Goal: Check status: Check status

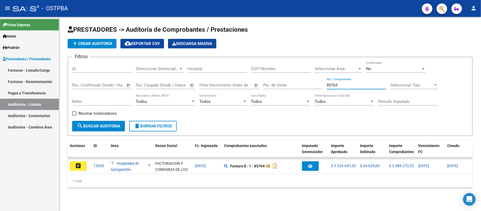
drag, startPoint x: 346, startPoint y: 85, endPoint x: 296, endPoint y: 96, distance: 51.0
click at [297, 96] on div "Filtros Id Seleccionar Gerenciador Seleccionar Gerenciador Hospital CUIT/Nombre…" at bounding box center [270, 90] width 396 height 59
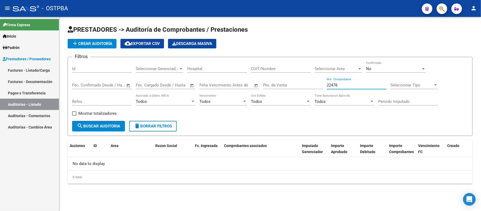
type input "22478"
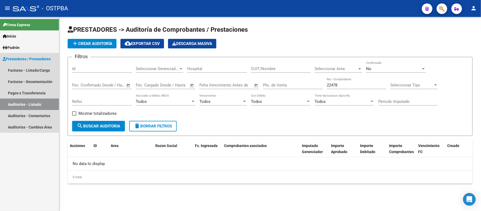
click at [37, 103] on link "Auditorías - Listado" at bounding box center [29, 104] width 59 height 11
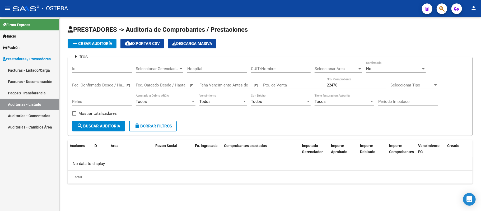
click at [36, 105] on link "Auditorías - Listado" at bounding box center [29, 104] width 59 height 11
click at [39, 68] on link "Facturas - Listado/Carga" at bounding box center [29, 70] width 59 height 11
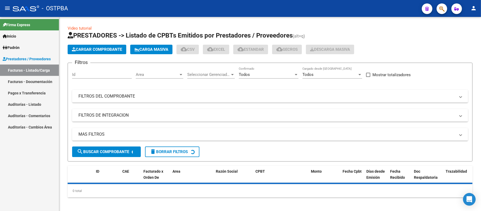
click at [44, 105] on link "Auditorías - Listado" at bounding box center [29, 104] width 59 height 11
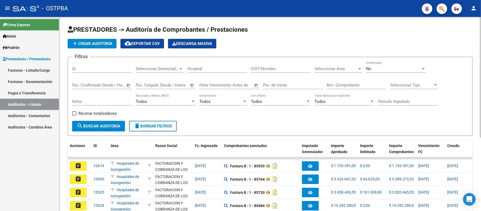
click at [350, 87] on input "Nro. Comprobante" at bounding box center [357, 85] width 60 height 5
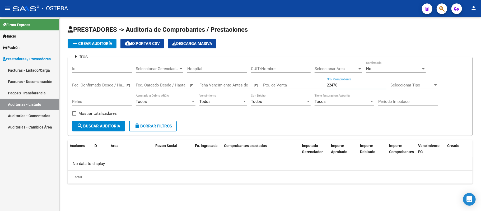
type input "22478"
